Goal: Use online tool/utility: Utilize a website feature to perform a specific function

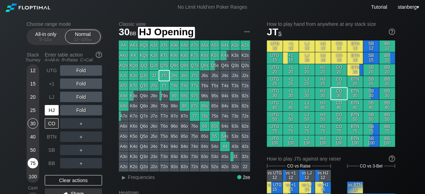
click at [28, 167] on div "75" at bounding box center [33, 163] width 10 height 10
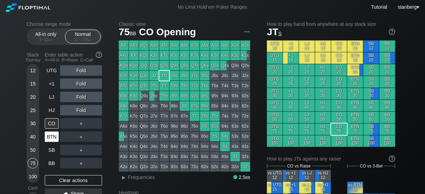
click at [50, 139] on div "BTN" at bounding box center [52, 137] width 14 height 10
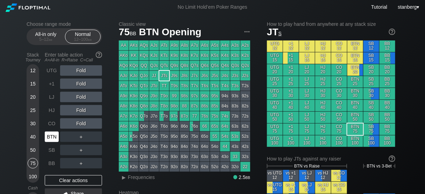
click at [45, 133] on div "BTN" at bounding box center [52, 137] width 14 height 10
click at [49, 125] on div "CO" at bounding box center [52, 123] width 14 height 10
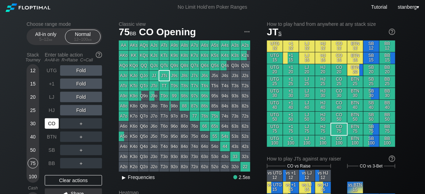
click at [135, 181] on span "▸ Frequencies" at bounding box center [137, 177] width 36 height 8
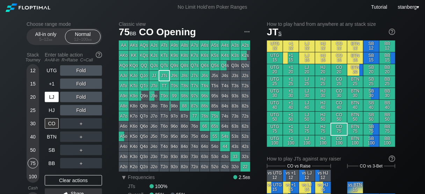
click at [52, 96] on div "LJ" at bounding box center [52, 97] width 14 height 10
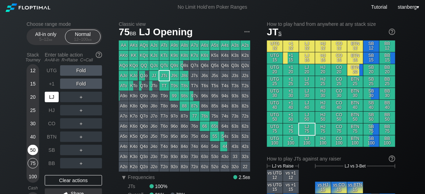
click at [31, 147] on div "50" at bounding box center [33, 150] width 10 height 10
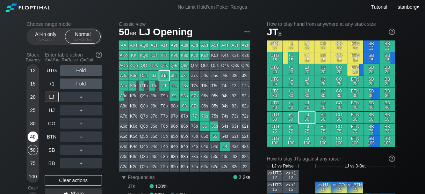
click at [32, 137] on div "40" at bounding box center [33, 137] width 10 height 10
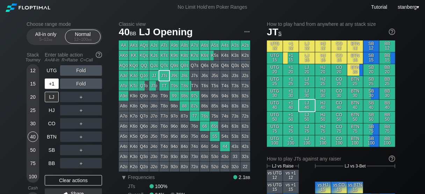
click at [52, 84] on div "+1" at bounding box center [52, 84] width 14 height 10
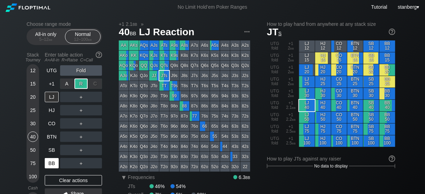
click at [49, 161] on div "BB" at bounding box center [52, 163] width 14 height 10
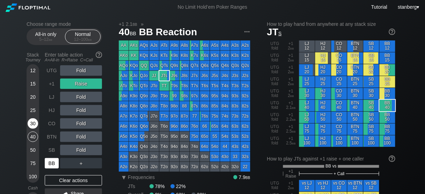
click at [33, 123] on div "30" at bounding box center [33, 123] width 10 height 10
